Goal: Task Accomplishment & Management: Use online tool/utility

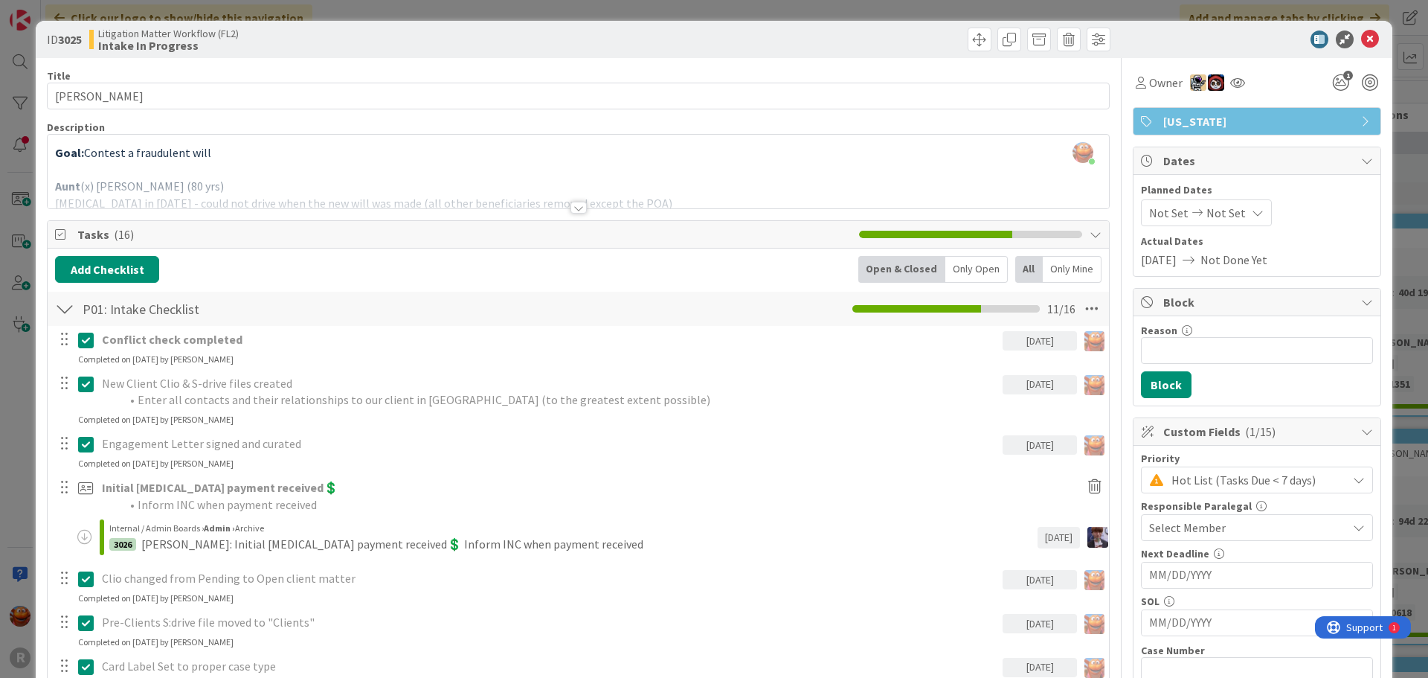
click at [6, 203] on div "ID 3025 Litigation Matter Workflow (FL2) Intake In Progress Title 14 / 128 [PER…" at bounding box center [714, 339] width 1428 height 678
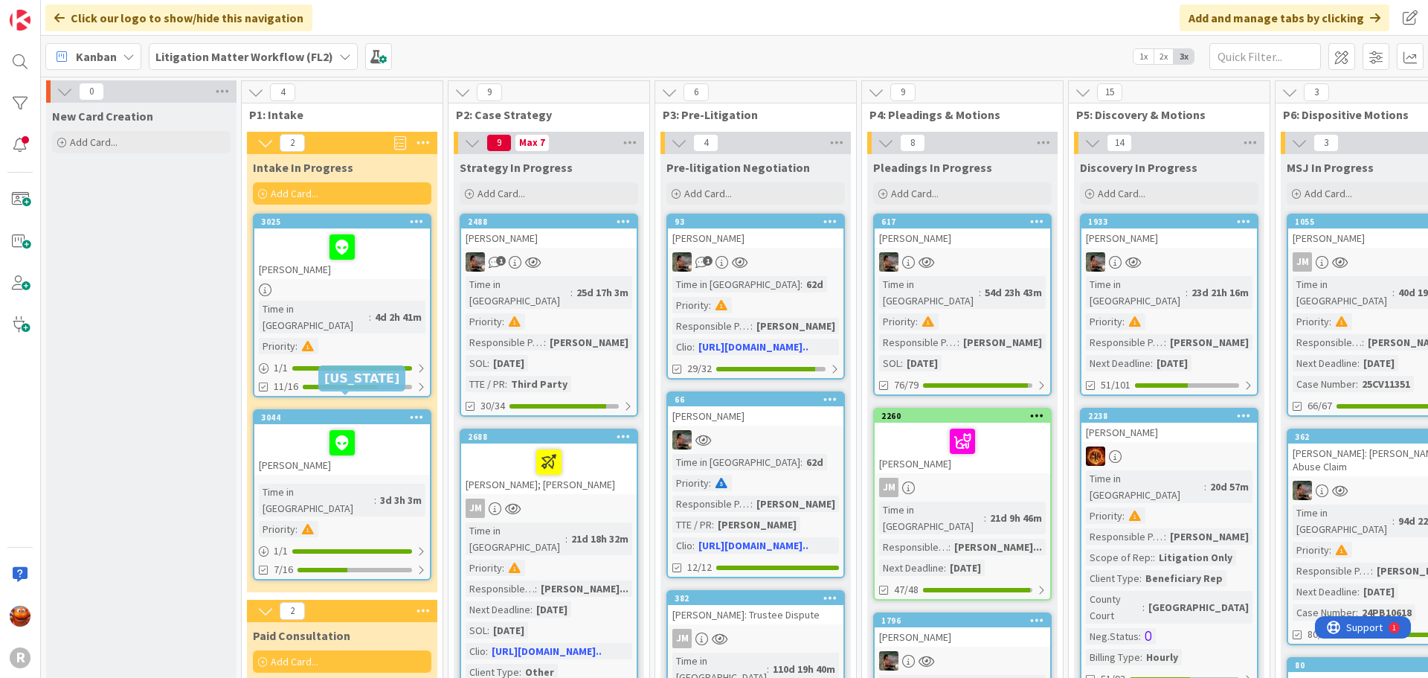
click at [396, 440] on div at bounding box center [342, 442] width 167 height 31
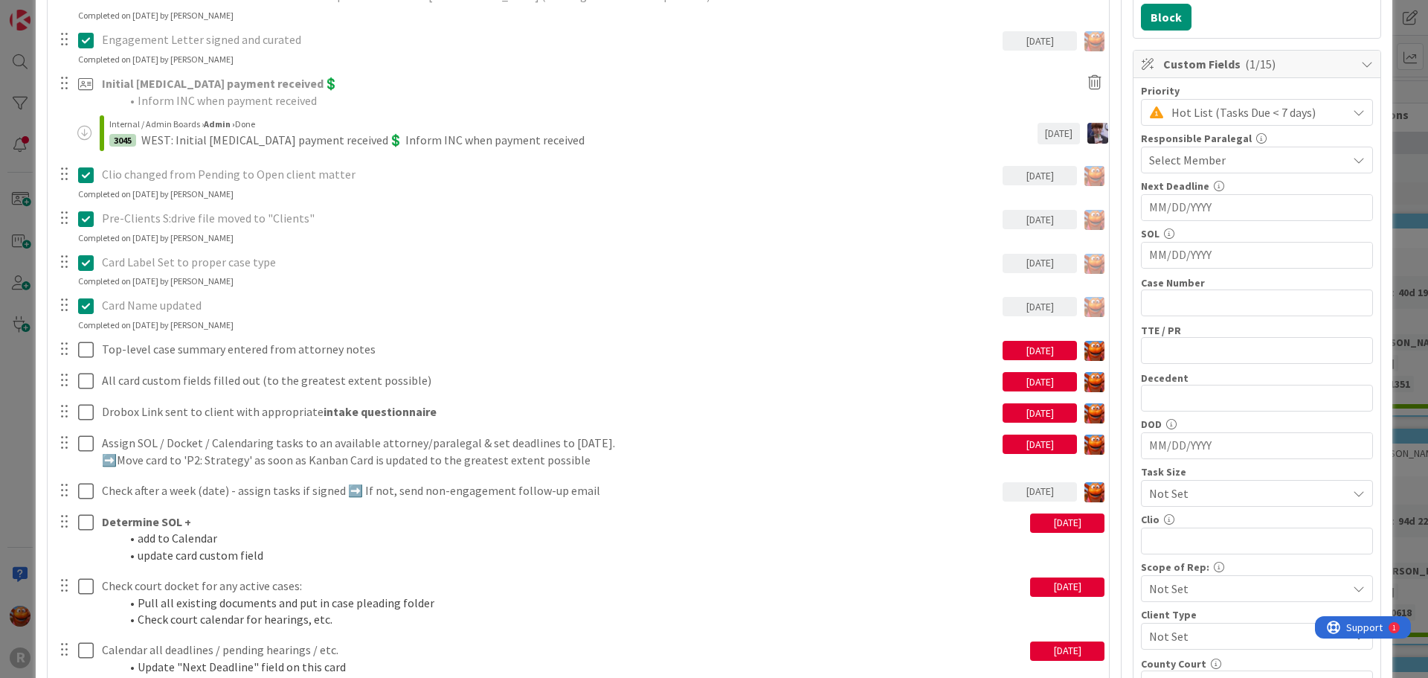
scroll to position [297, 0]
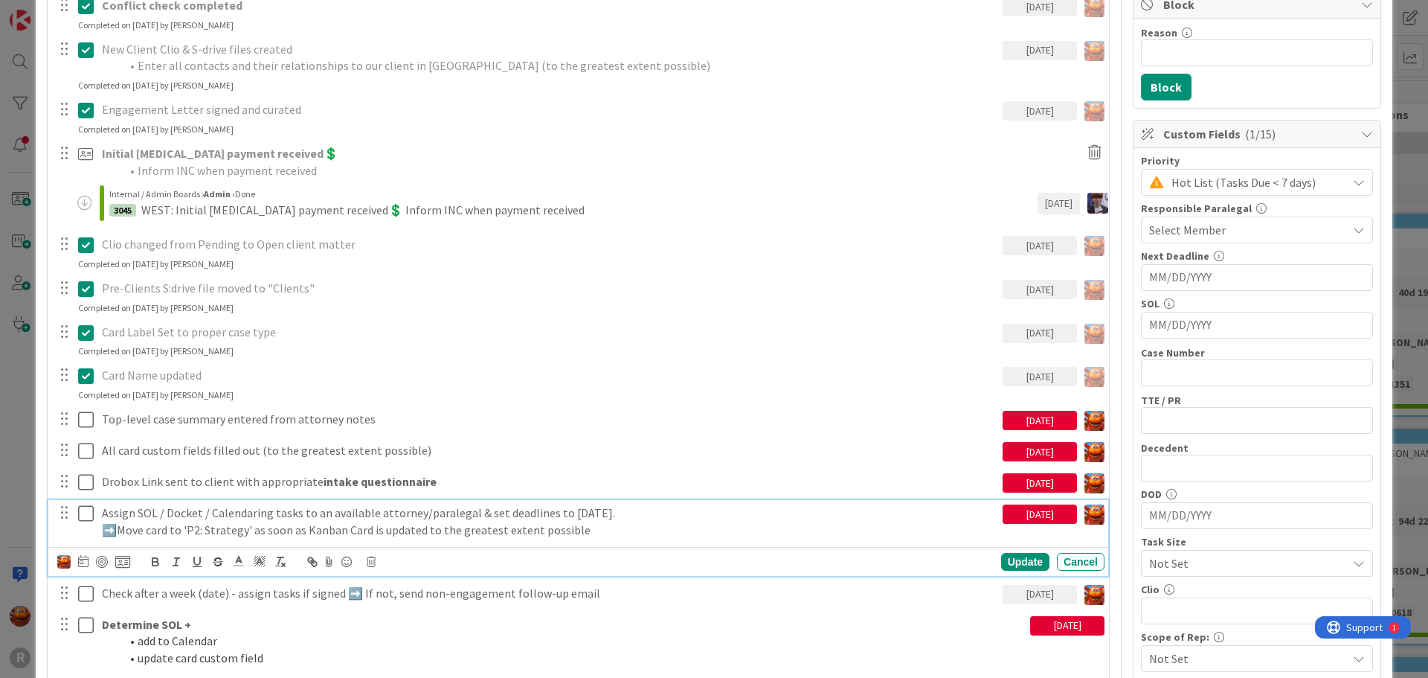
click at [249, 512] on p "Assign SOL / Docket / Calendaring tasks to an available attorney/paralegal & se…" at bounding box center [549, 512] width 895 height 17
click at [100, 559] on div at bounding box center [102, 562] width 12 height 12
click at [1000, 518] on div "[DATE]" at bounding box center [1014, 513] width 74 height 19
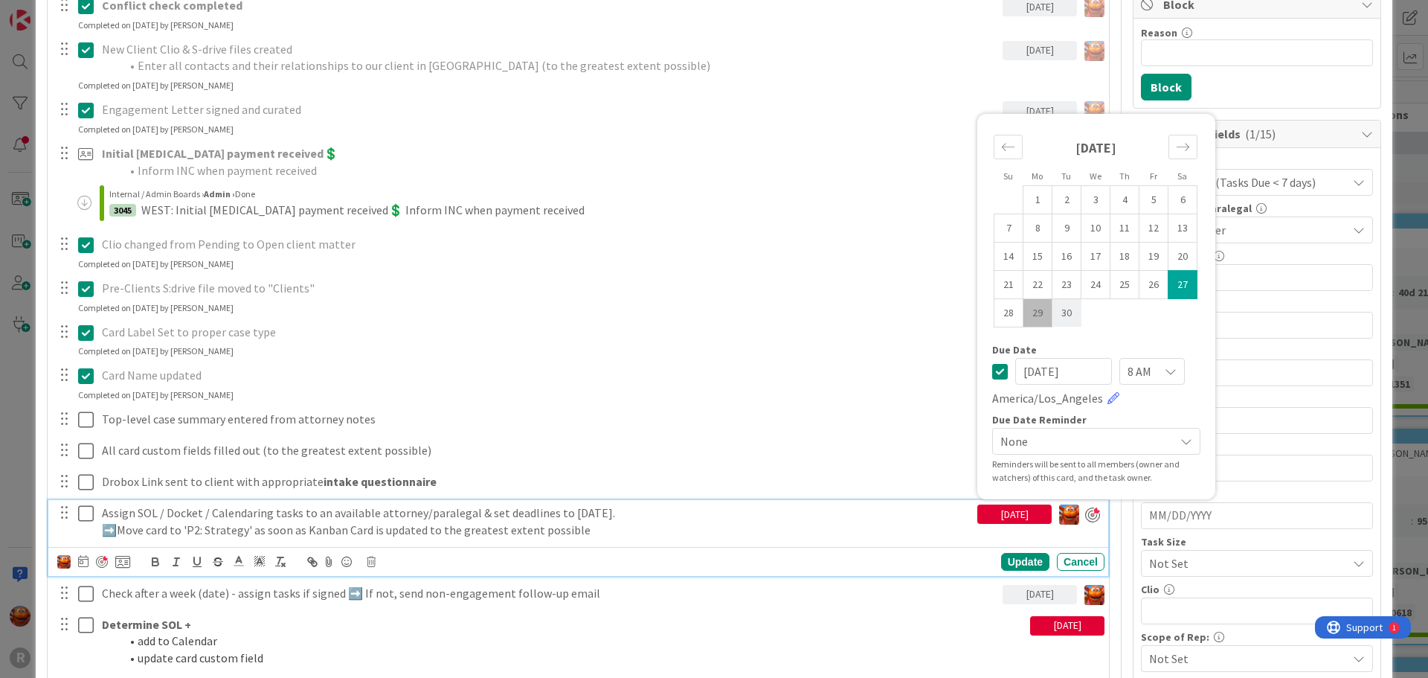
click at [1061, 310] on td "30" at bounding box center [1066, 312] width 29 height 28
type input "[DATE]"
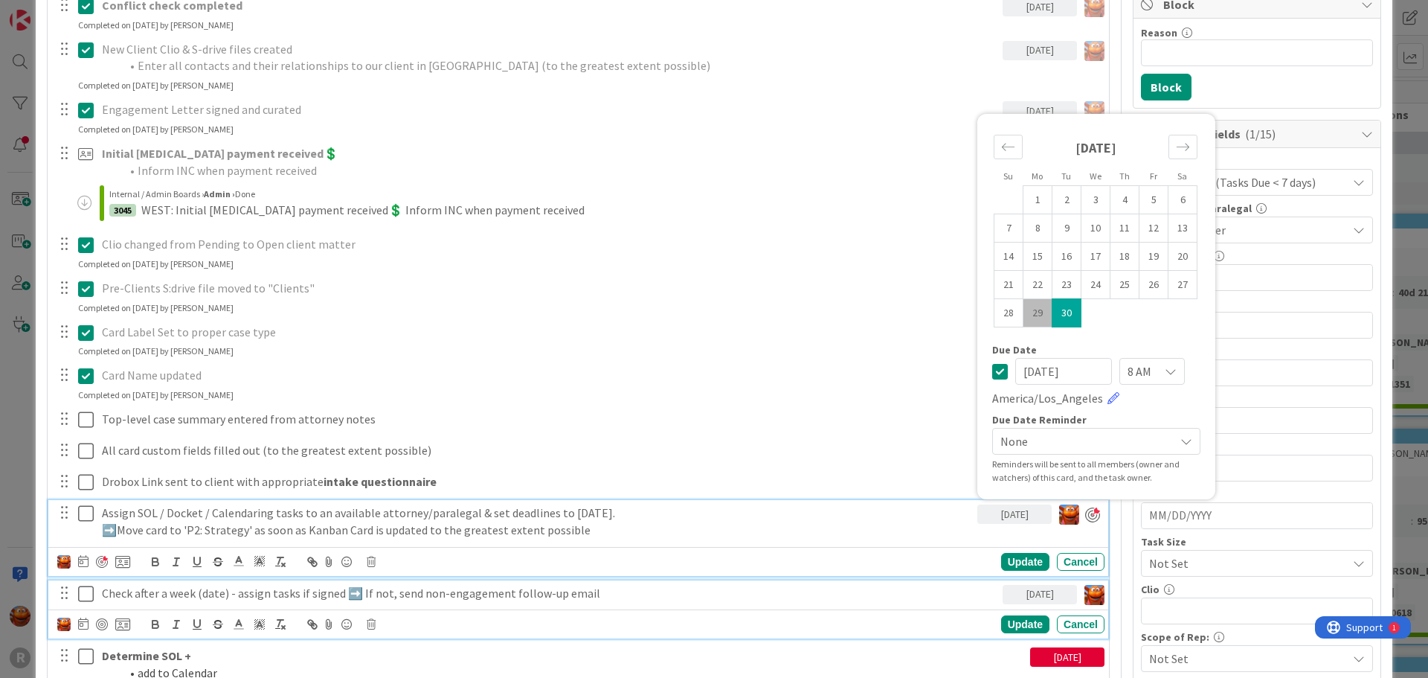
click at [170, 594] on p "Check after a week (date) - assign tasks if signed ➡️ If not, send non-engageme…" at bounding box center [549, 593] width 895 height 17
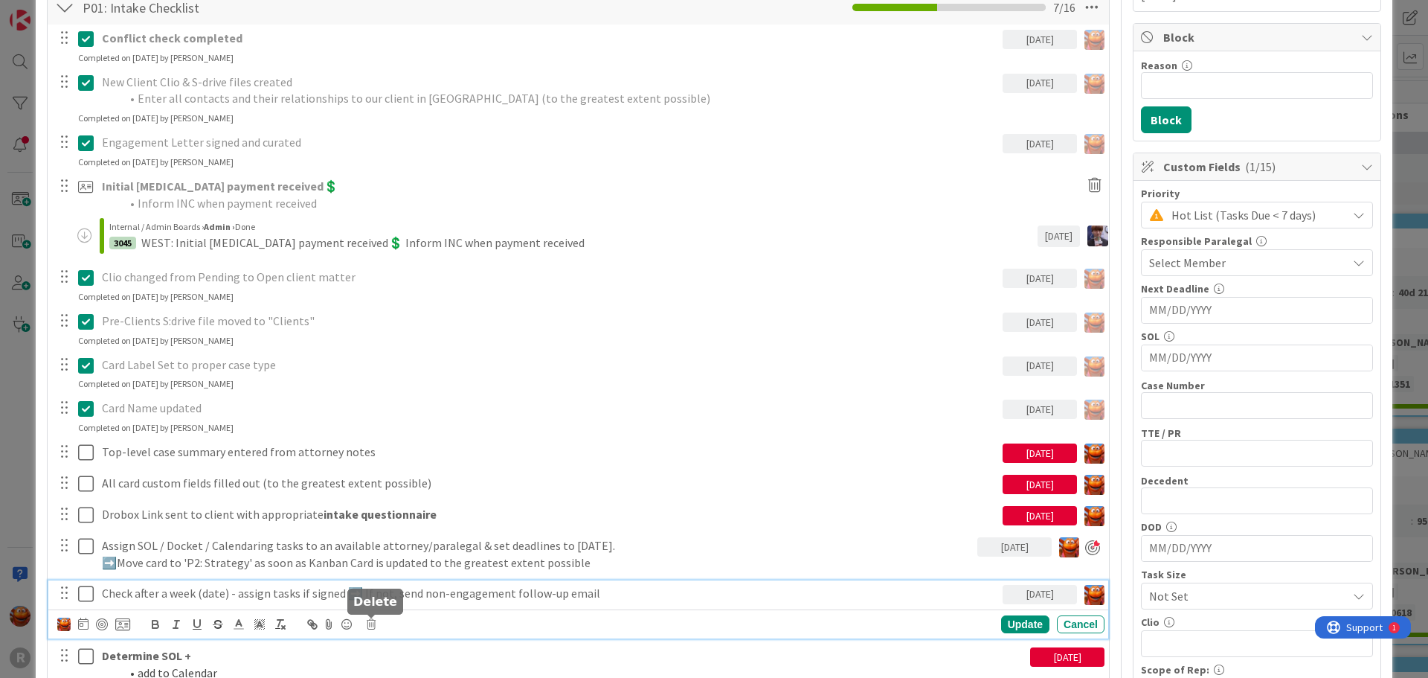
click at [374, 624] on icon at bounding box center [371, 624] width 9 height 10
click at [477, 601] on div "Cancel" at bounding box center [473, 596] width 58 height 27
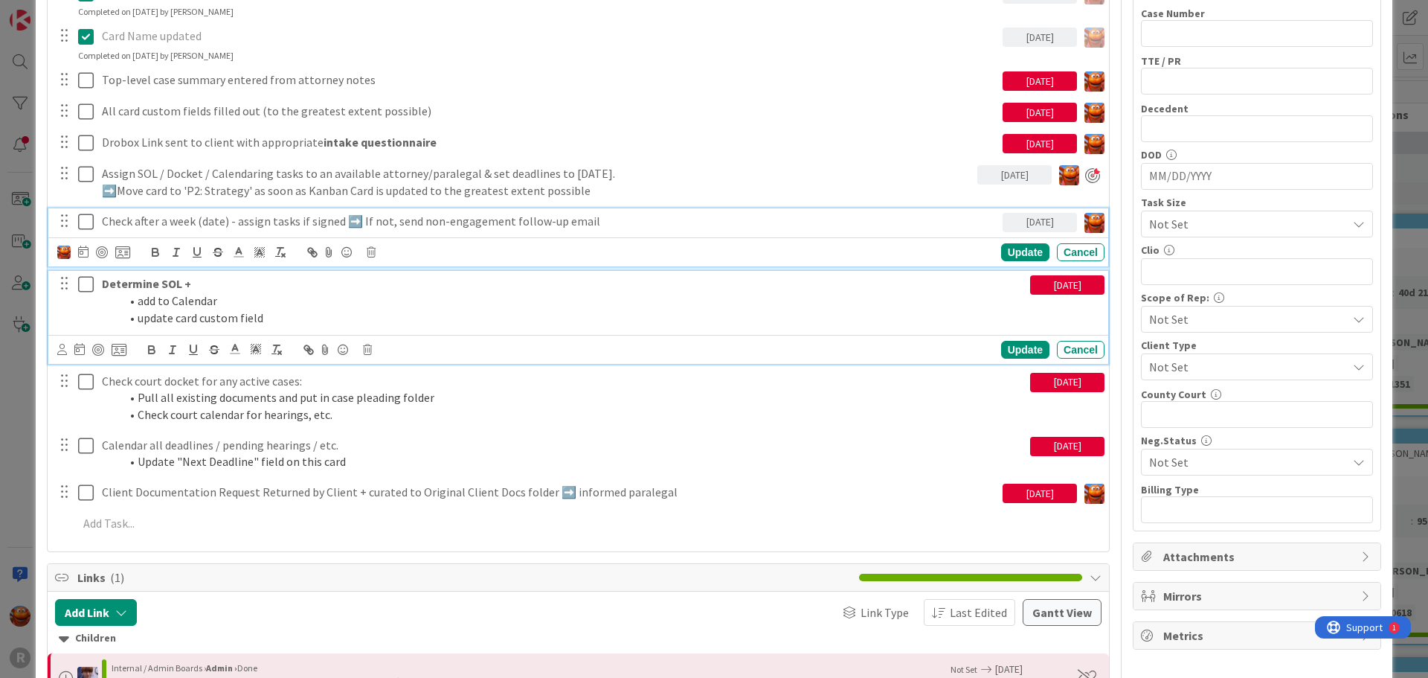
click at [192, 308] on li "add to Calendar" at bounding box center [572, 300] width 904 height 17
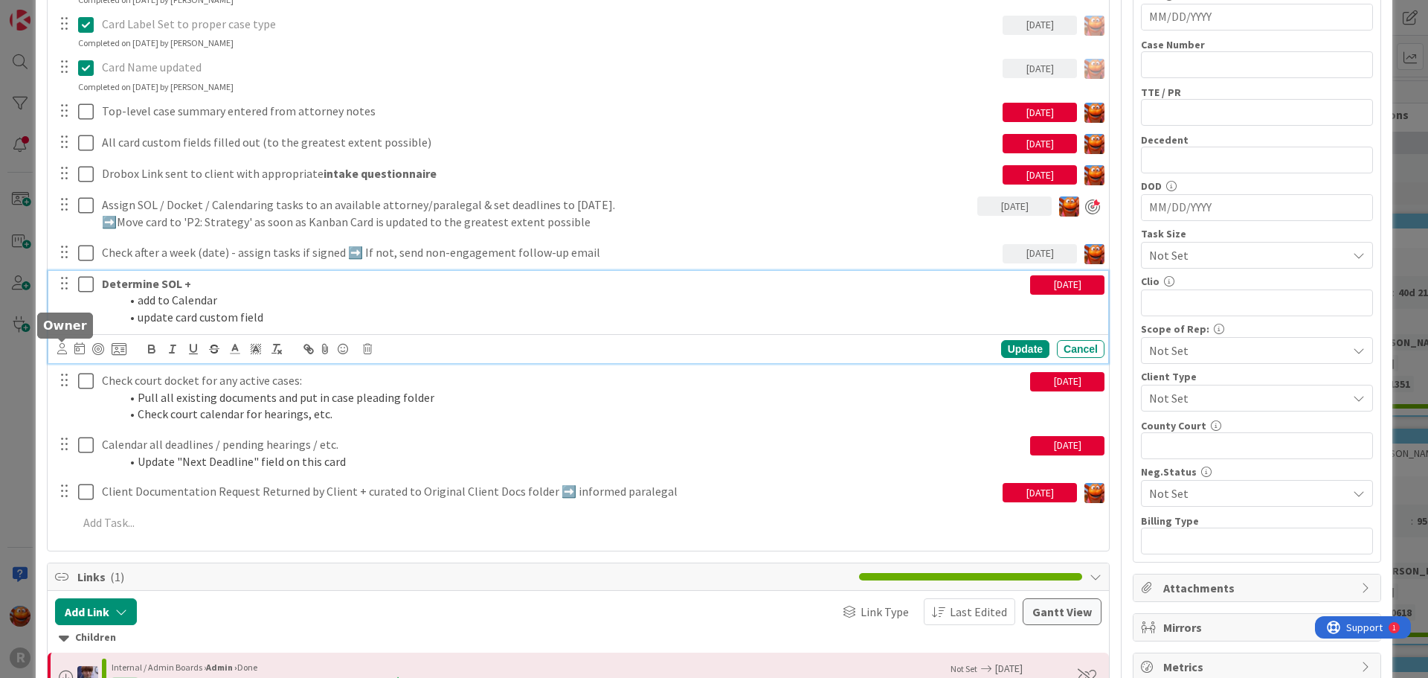
click at [65, 352] on icon at bounding box center [62, 348] width 10 height 11
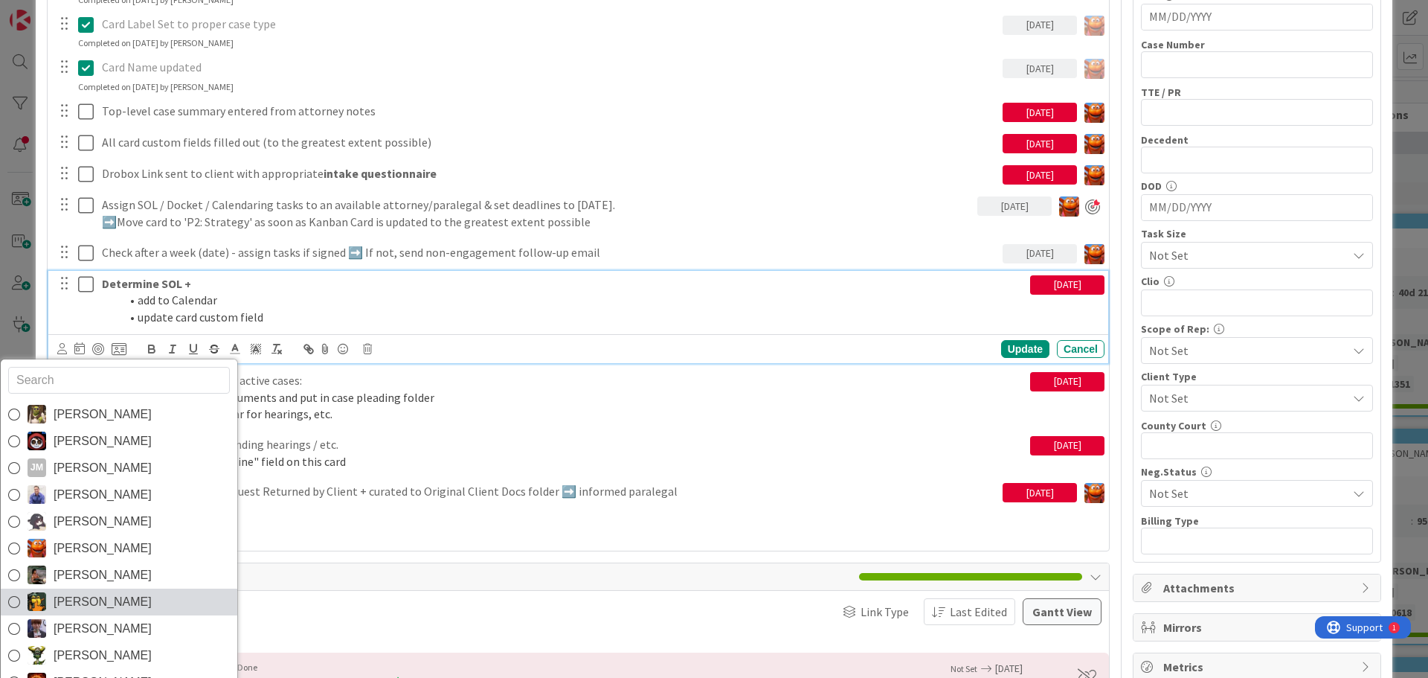
click at [97, 599] on span "[PERSON_NAME]" at bounding box center [103, 602] width 98 height 22
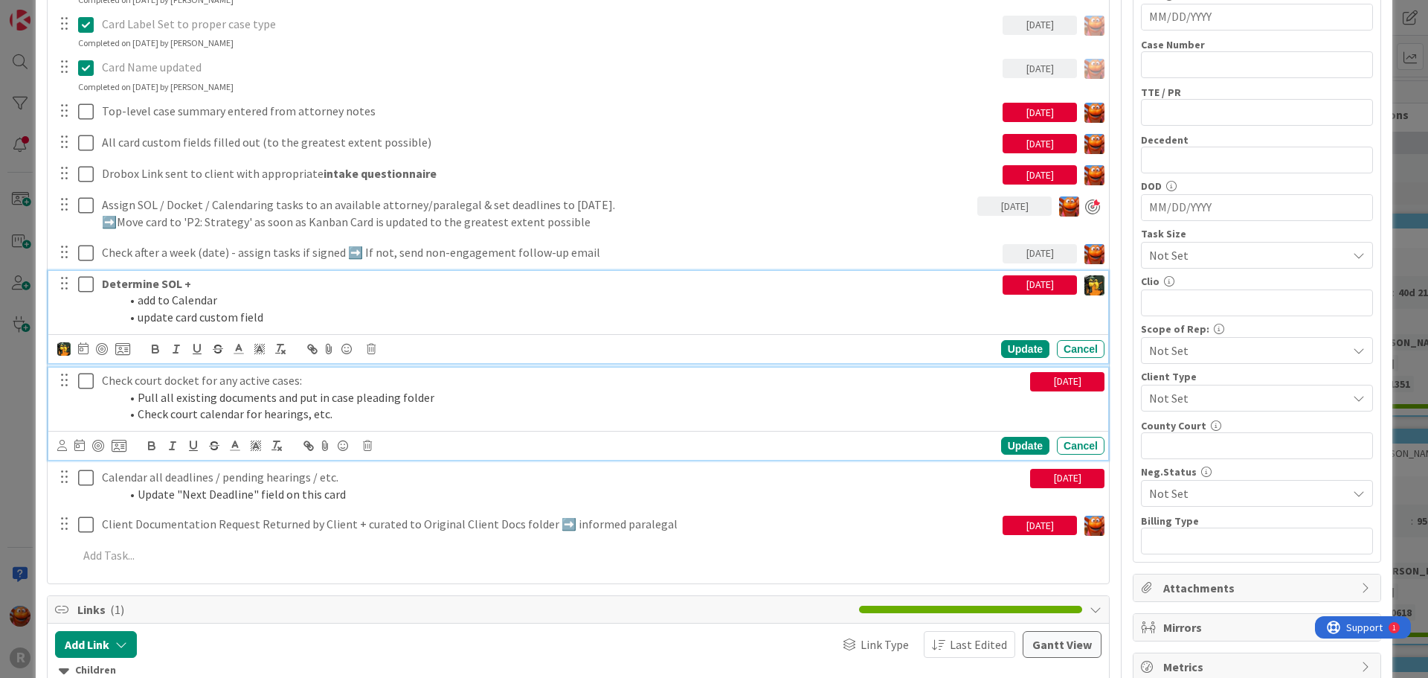
click at [130, 385] on p "Check court docket for any active cases:" at bounding box center [563, 380] width 922 height 17
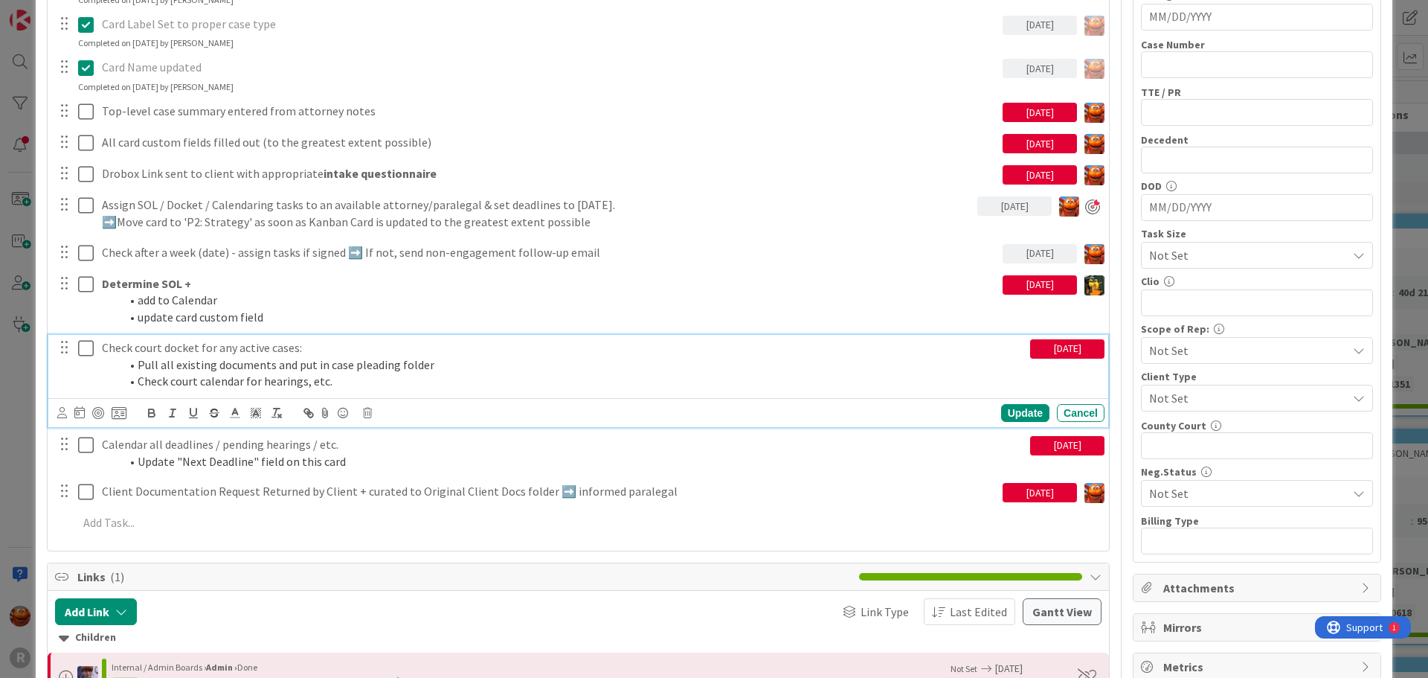
scroll to position [573, 0]
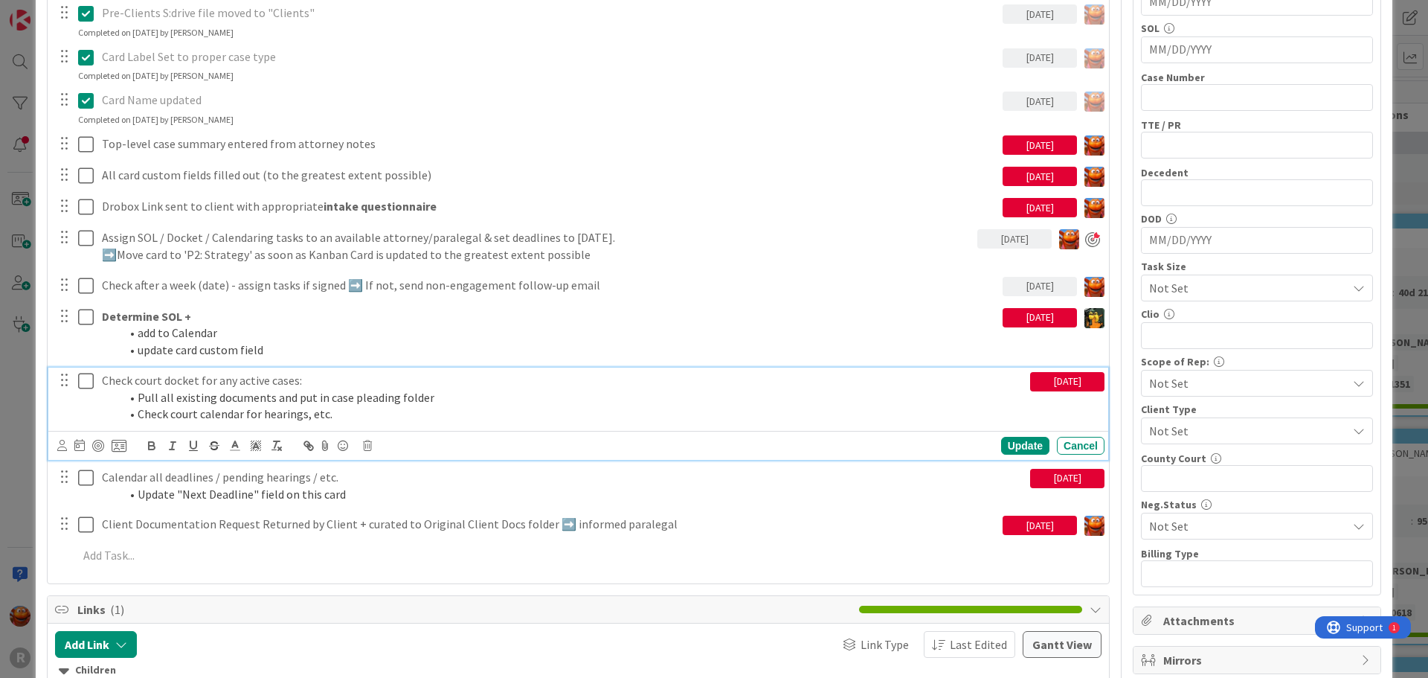
click at [65, 450] on icon at bounding box center [62, 445] width 10 height 11
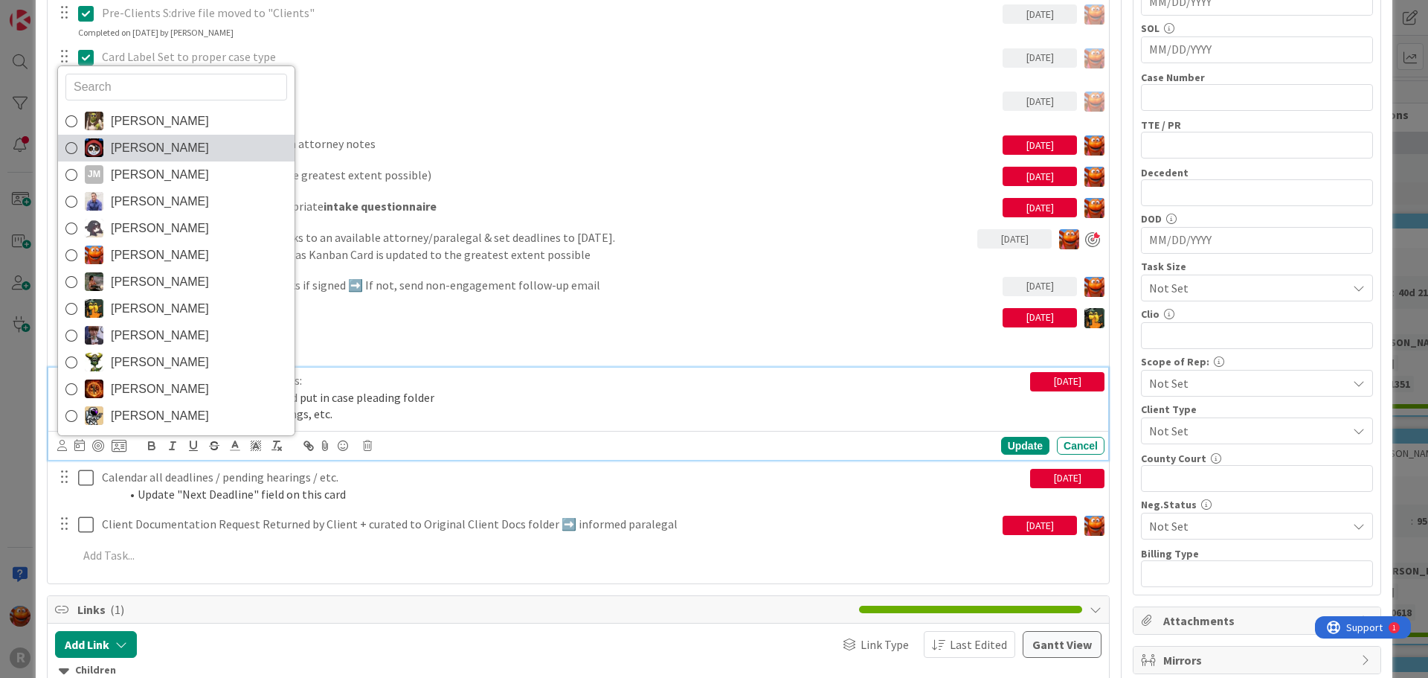
click at [150, 152] on span "[PERSON_NAME]" at bounding box center [160, 148] width 98 height 22
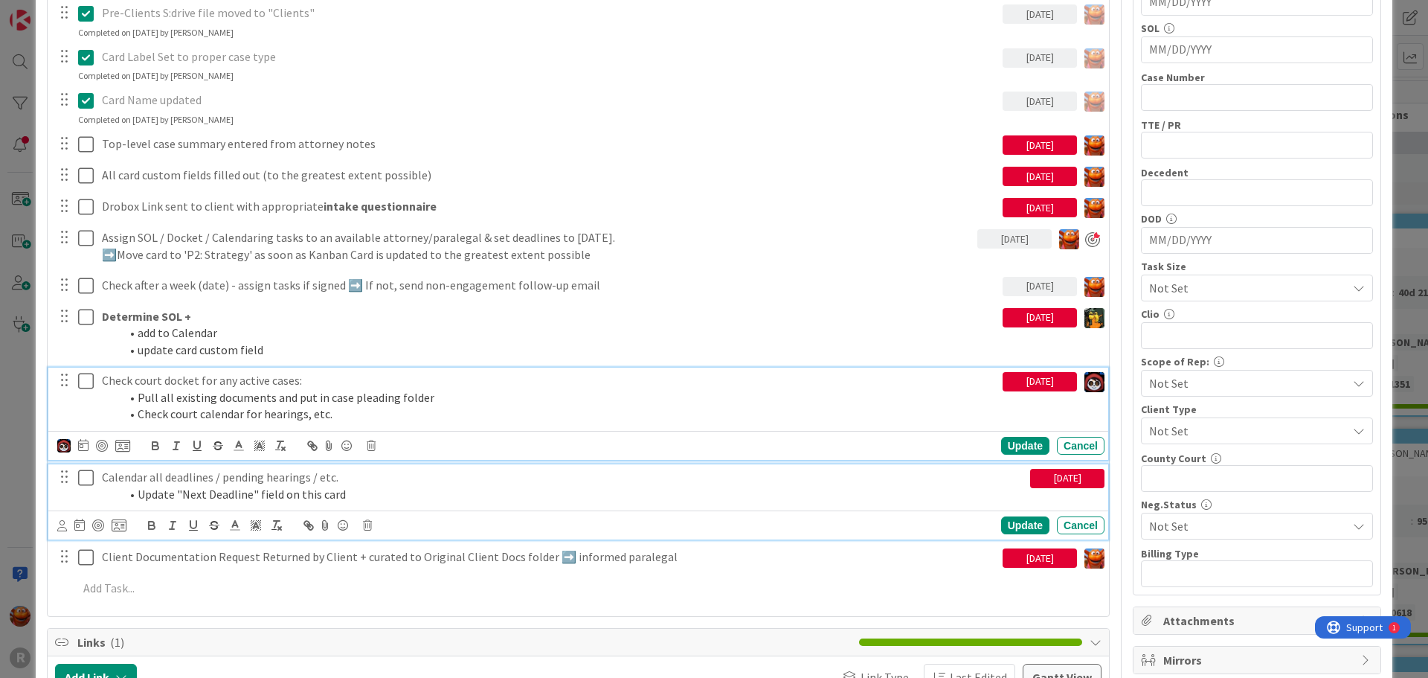
click at [189, 495] on li "Update "Next Deadline" field on this card" at bounding box center [572, 494] width 904 height 17
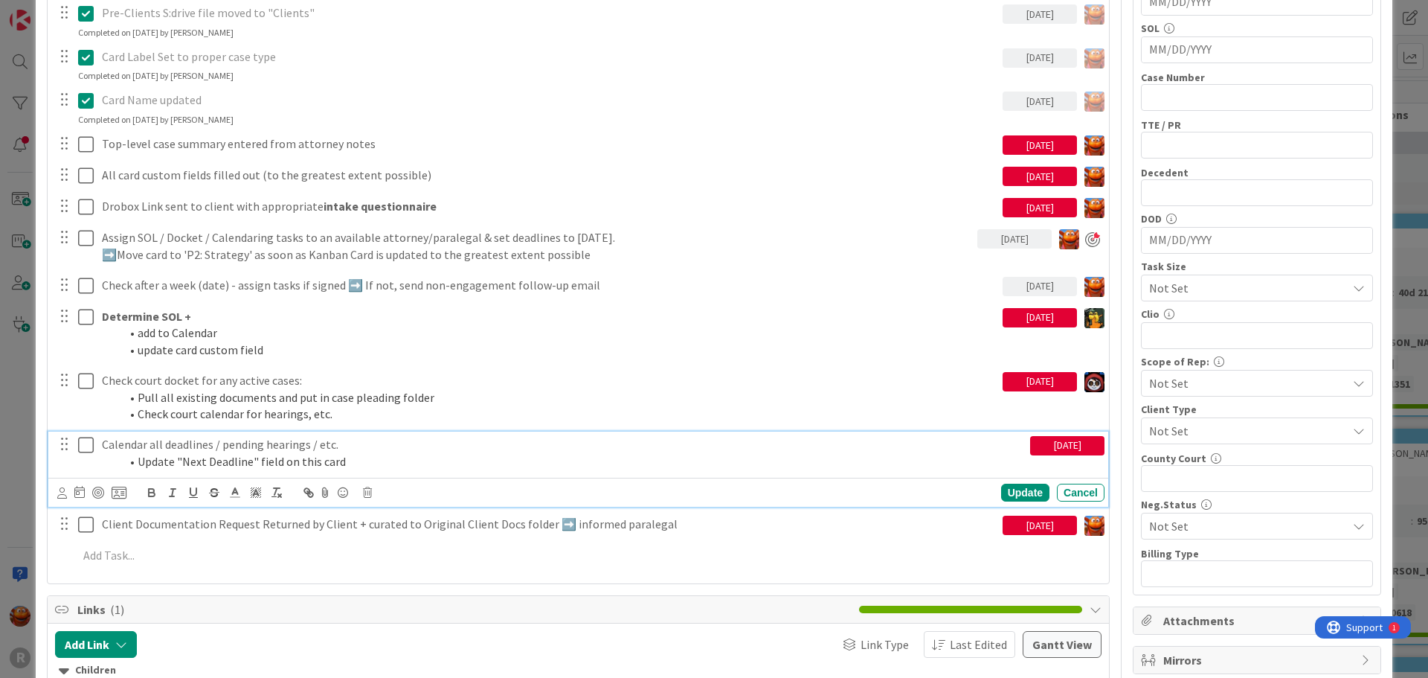
scroll to position [540, 0]
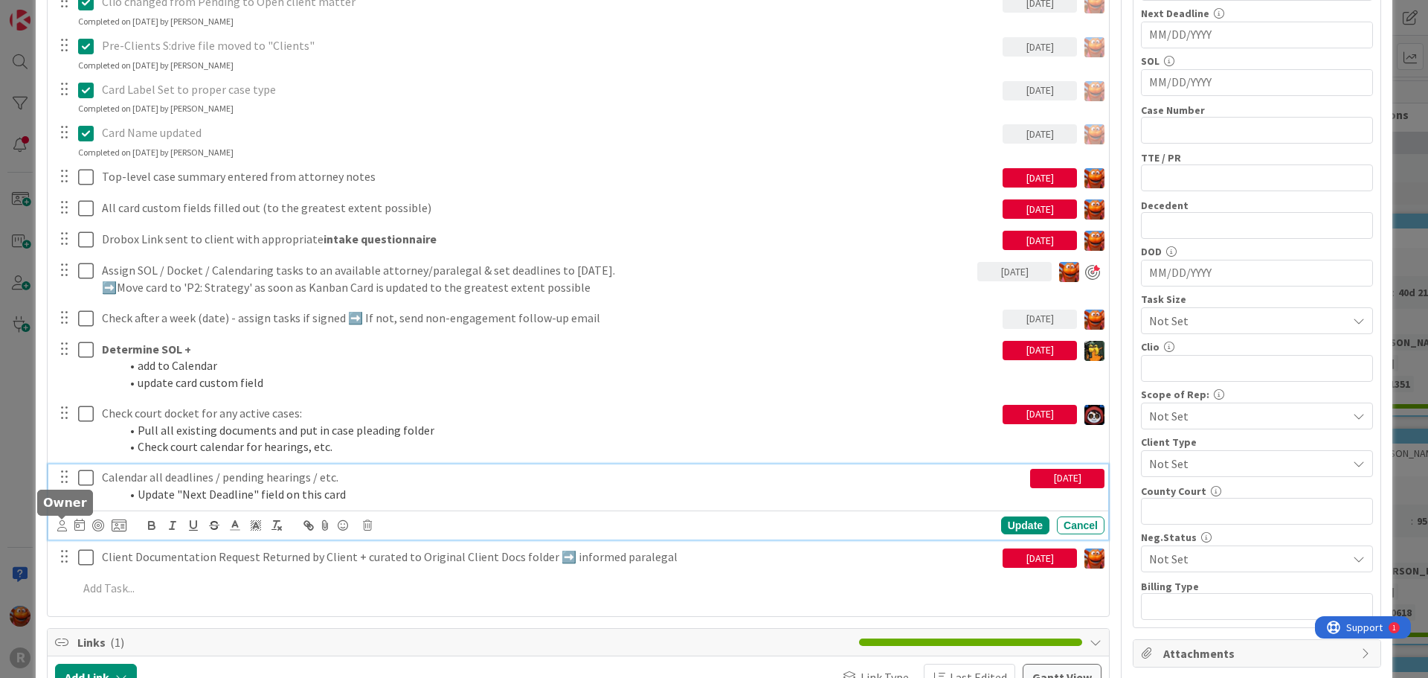
click at [59, 529] on icon at bounding box center [62, 525] width 10 height 11
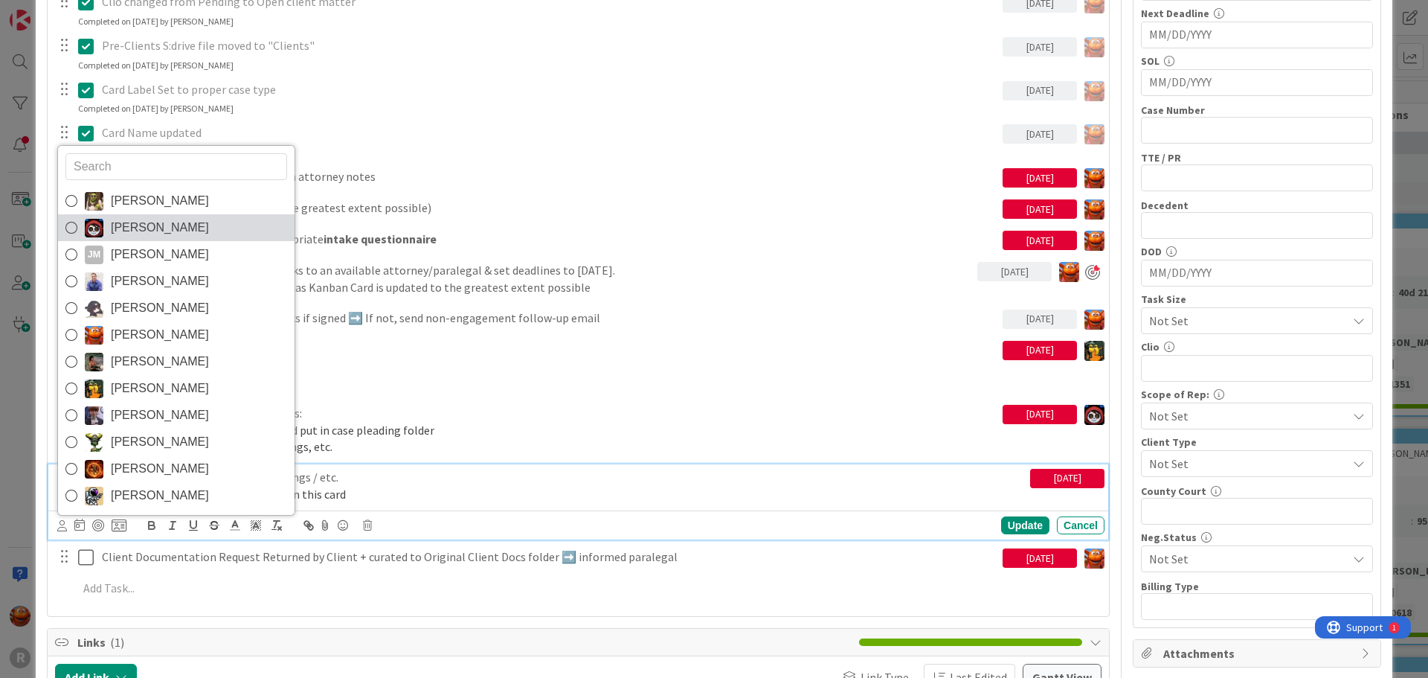
click at [176, 234] on span "[PERSON_NAME]" at bounding box center [160, 227] width 98 height 22
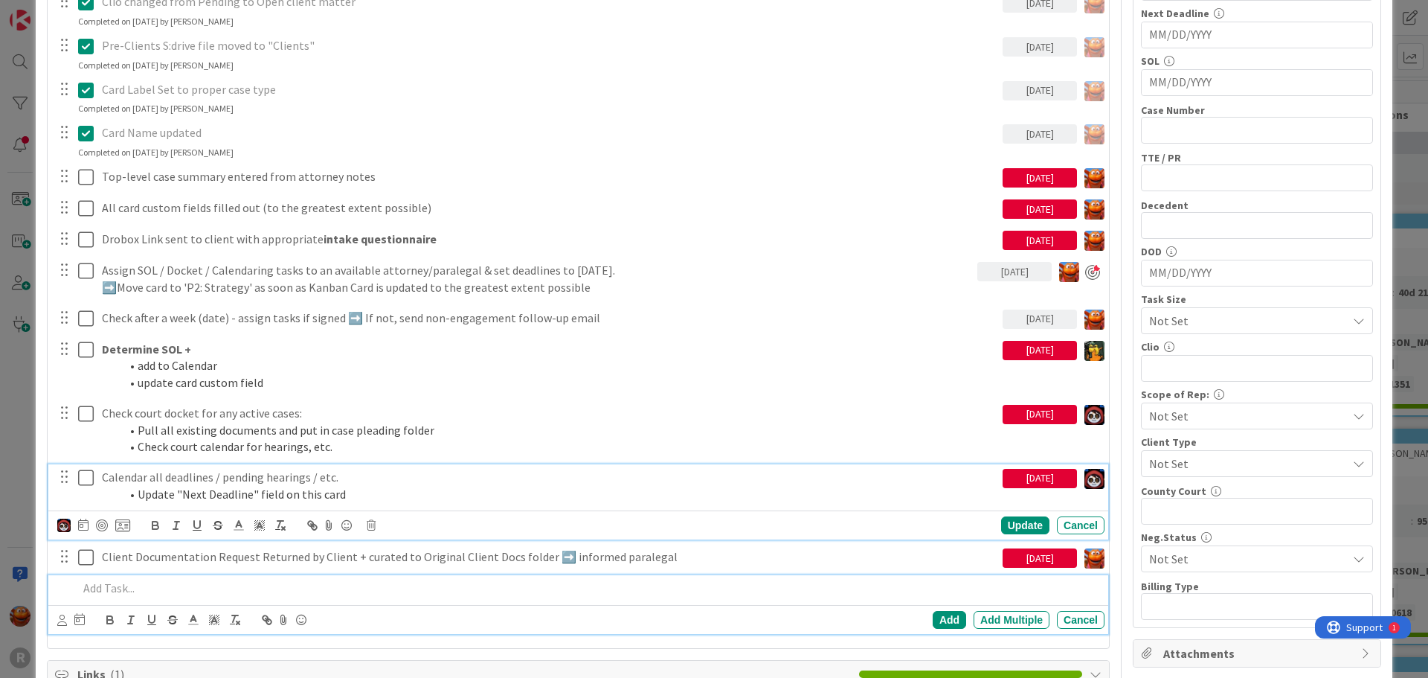
click at [424, 592] on p at bounding box center [588, 587] width 1020 height 17
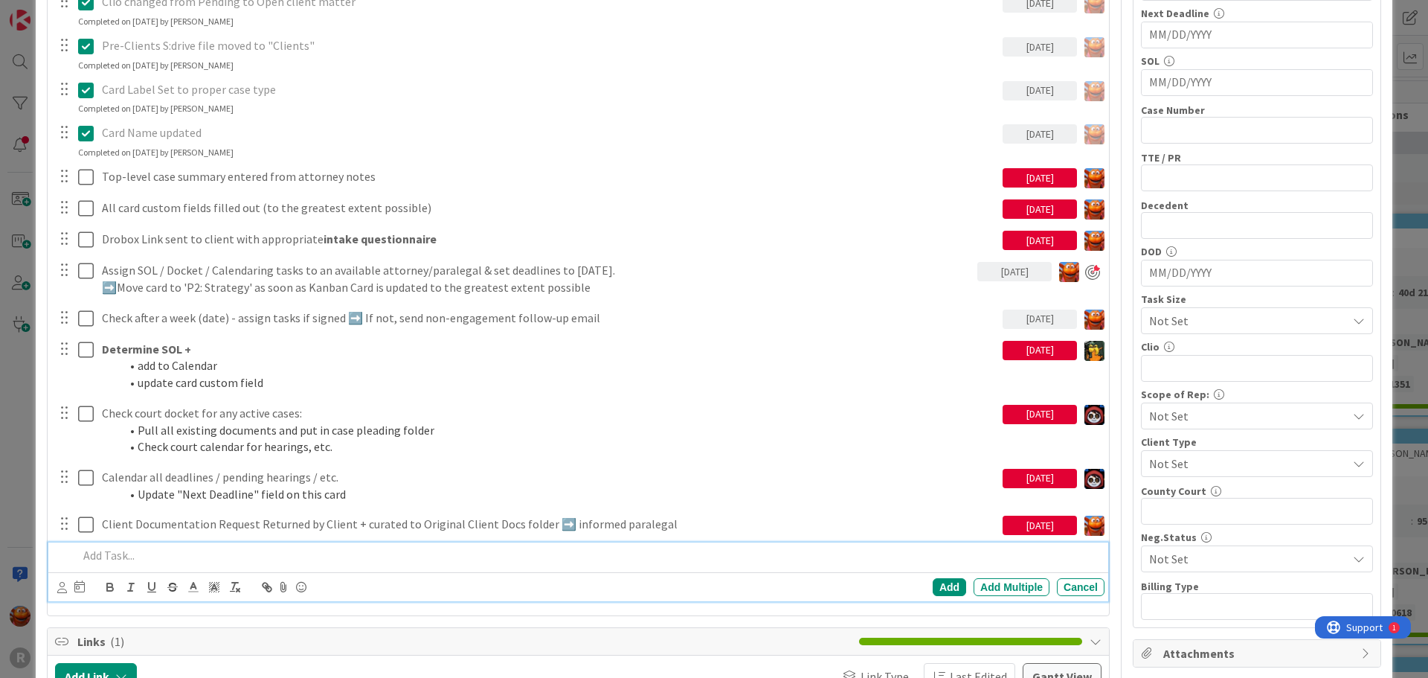
scroll to position [507, 0]
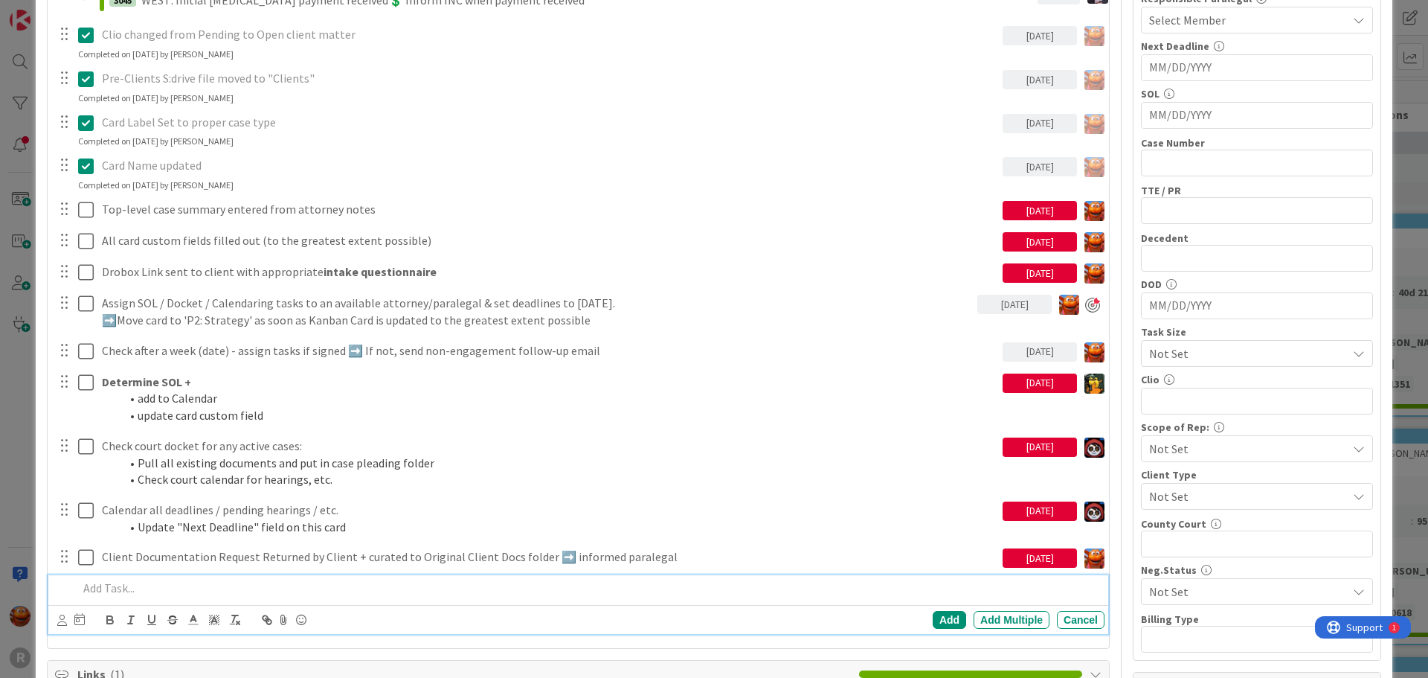
click at [1019, 385] on div "[DATE]" at bounding box center [1040, 382] width 74 height 19
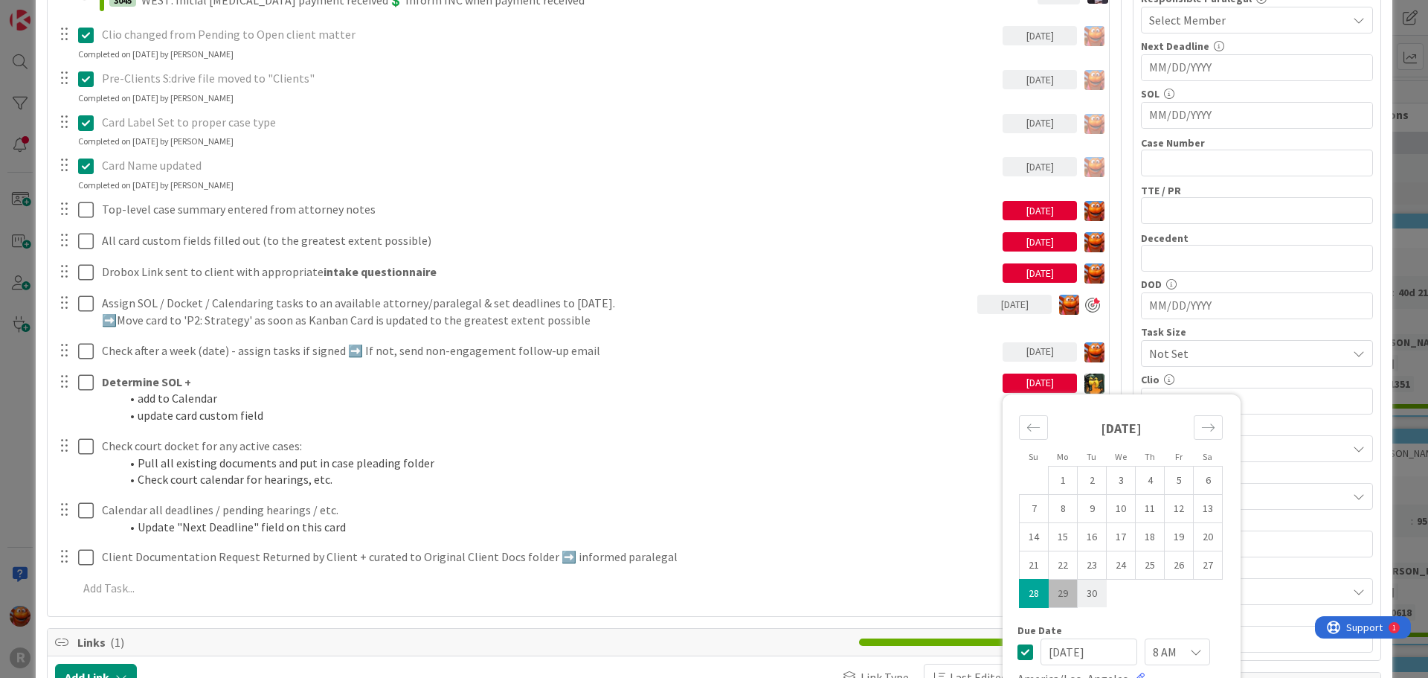
click at [1087, 588] on td "30" at bounding box center [1092, 593] width 29 height 28
type input "[DATE]"
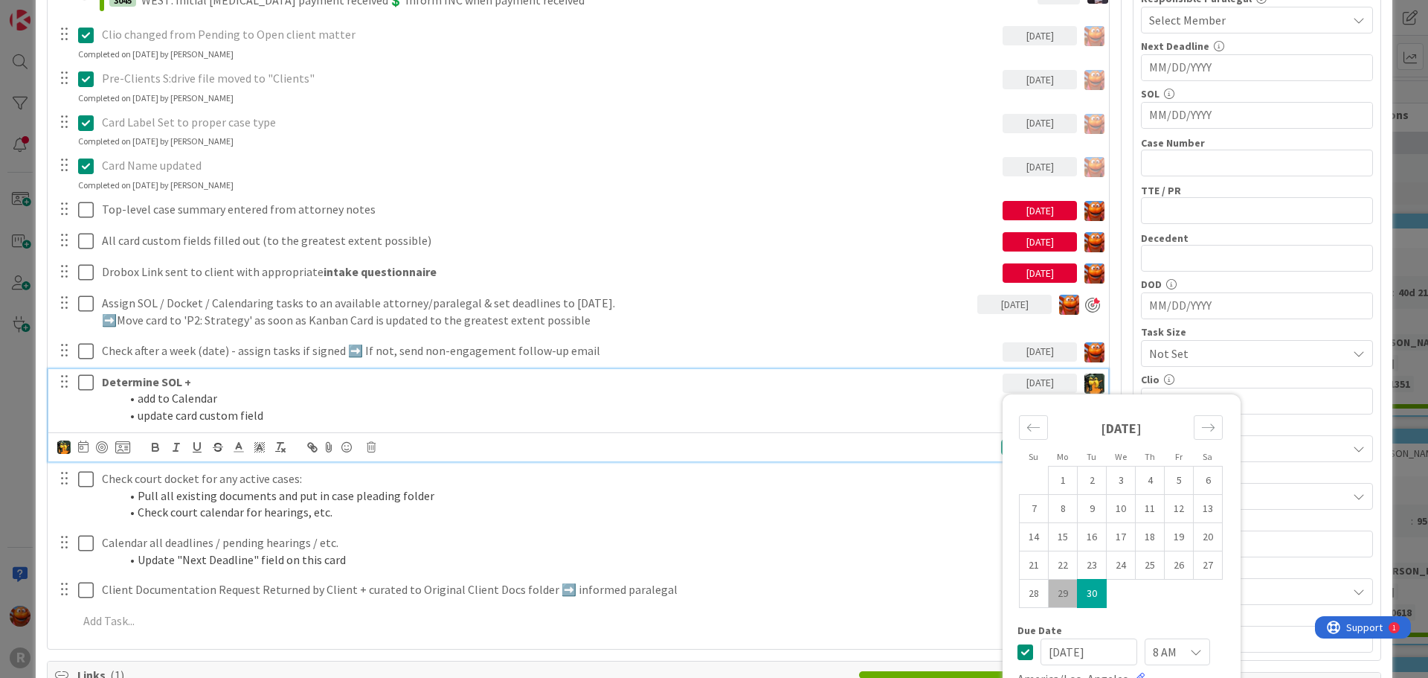
click at [957, 428] on div "Determine SOL + add to Calendar update card custom field" at bounding box center [549, 398] width 907 height 59
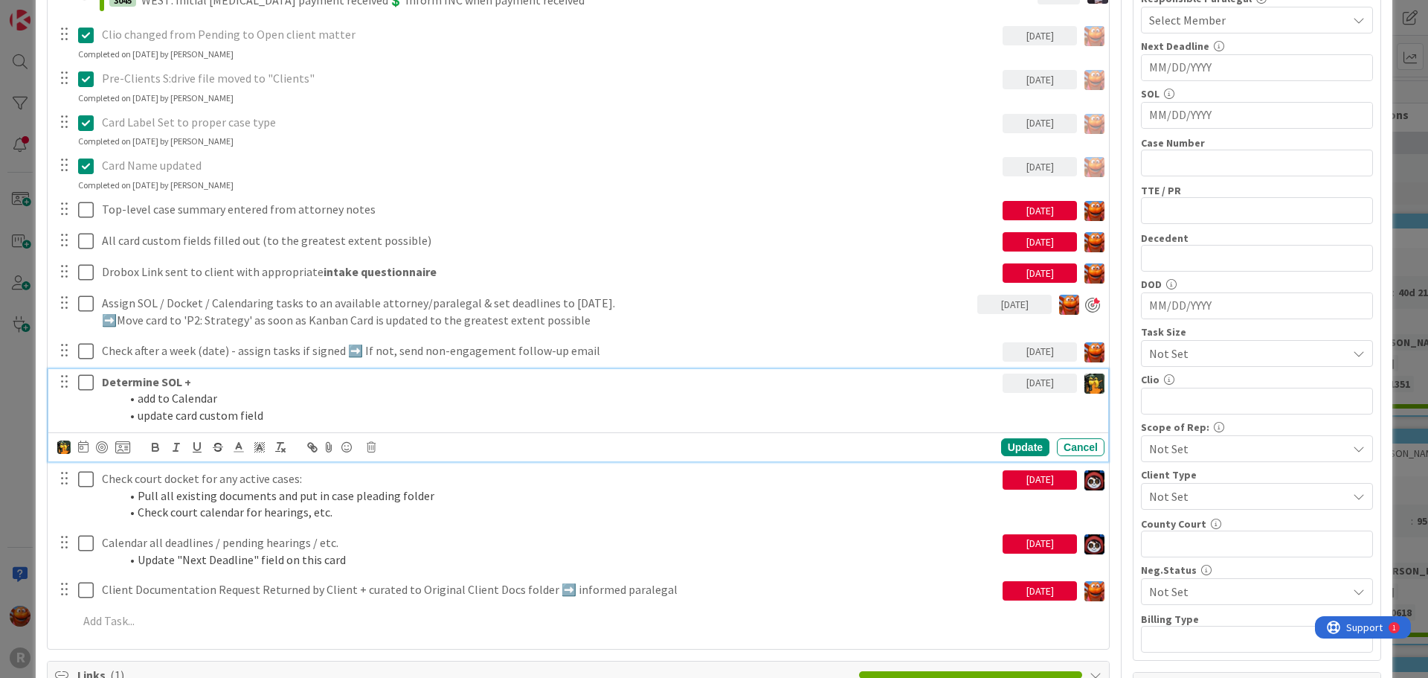
click at [1029, 475] on div "[DATE]" at bounding box center [1040, 479] width 74 height 19
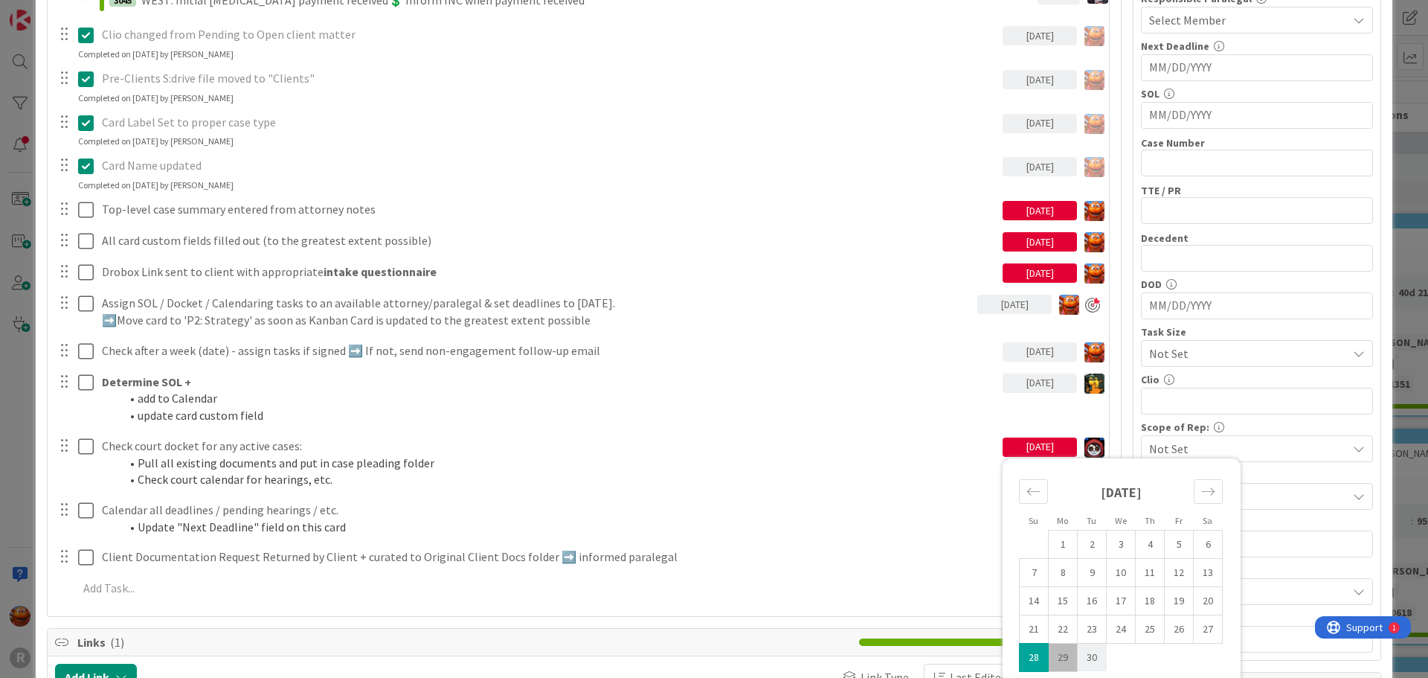
click at [1078, 653] on td "30" at bounding box center [1092, 657] width 29 height 28
type input "[DATE]"
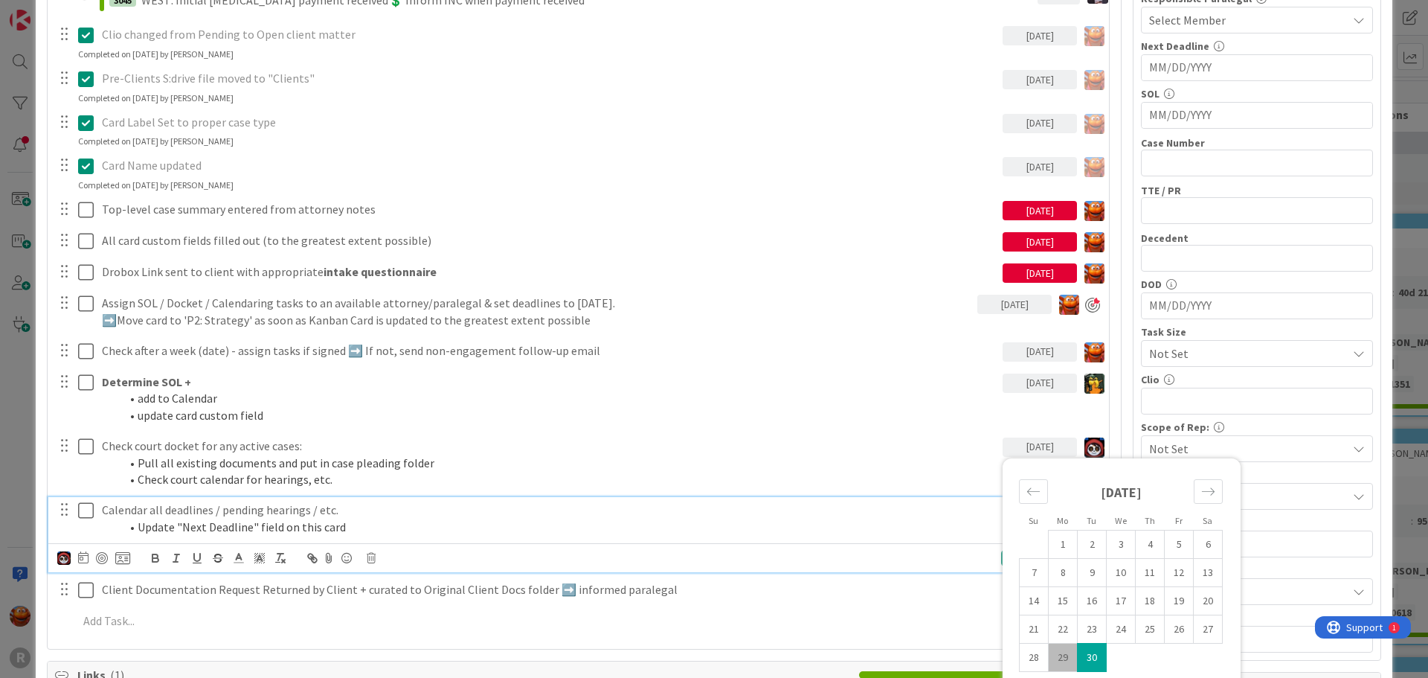
click at [929, 508] on p "Calendar all deadlines / pending hearings / etc." at bounding box center [549, 509] width 895 height 17
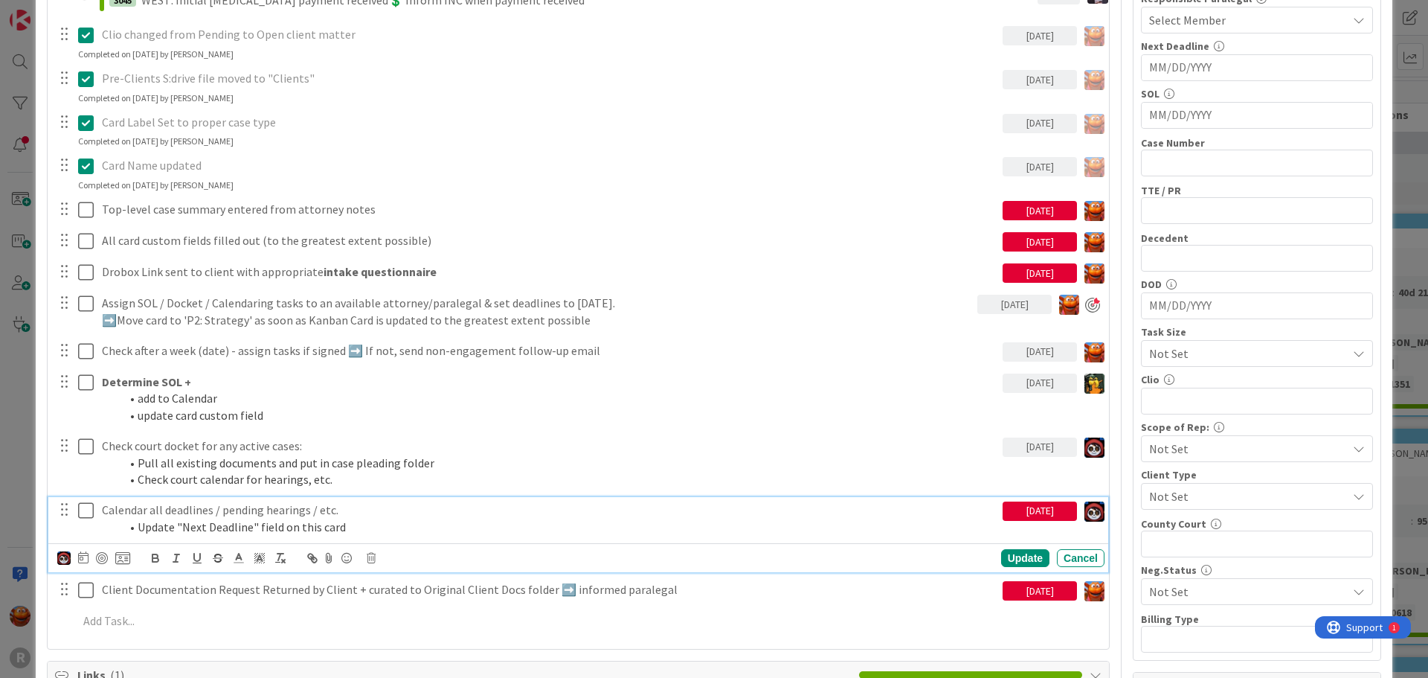
click at [1027, 510] on div "[DATE]" at bounding box center [1040, 510] width 74 height 19
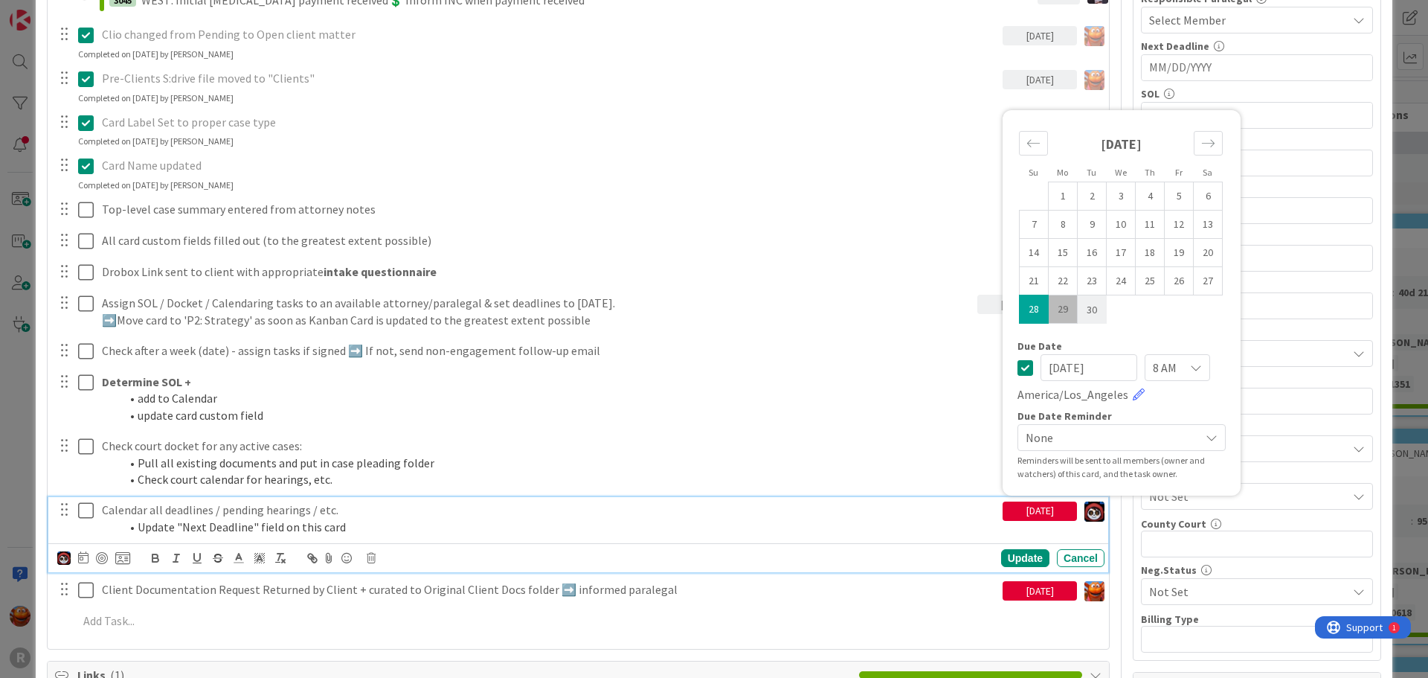
click at [1078, 312] on td "30" at bounding box center [1092, 309] width 29 height 28
type input "[DATE]"
click at [907, 494] on div "Conflict check completed [DATE] Update Cancel Completed on [DATE] by [PERSON_NA…" at bounding box center [578, 210] width 1046 height 857
